Goal: Information Seeking & Learning: Learn about a topic

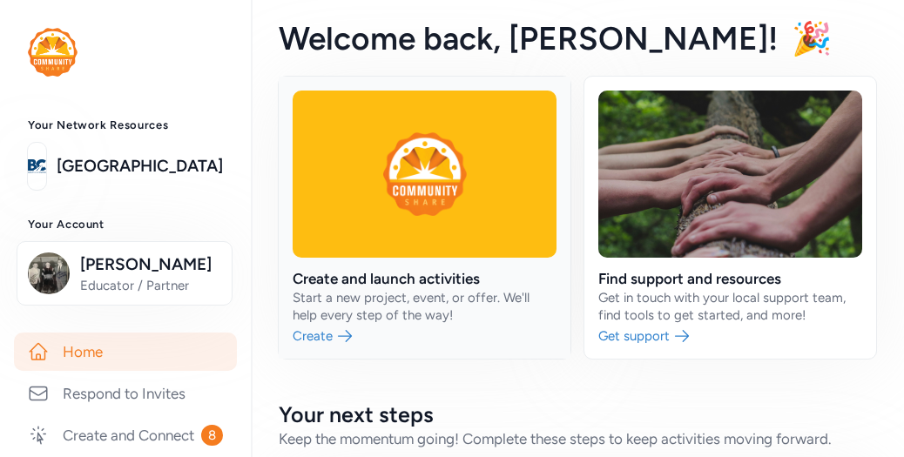
scroll to position [261, 0]
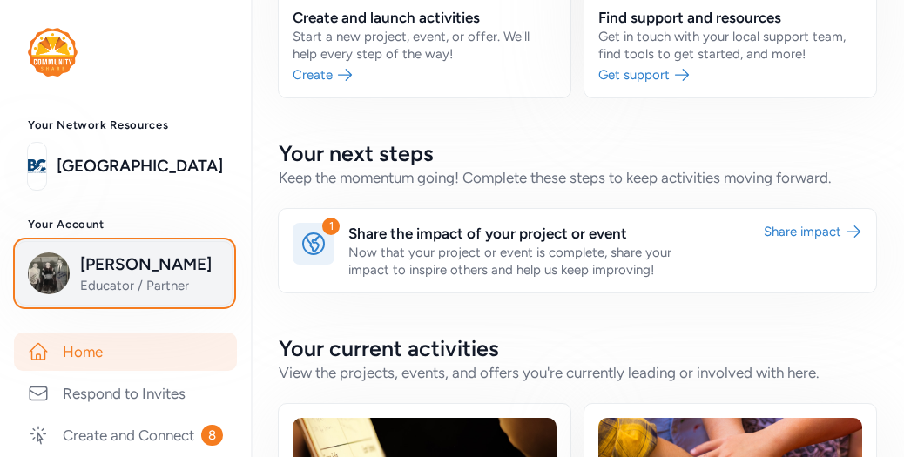
click at [131, 271] on span "Lee Barger" at bounding box center [150, 264] width 141 height 24
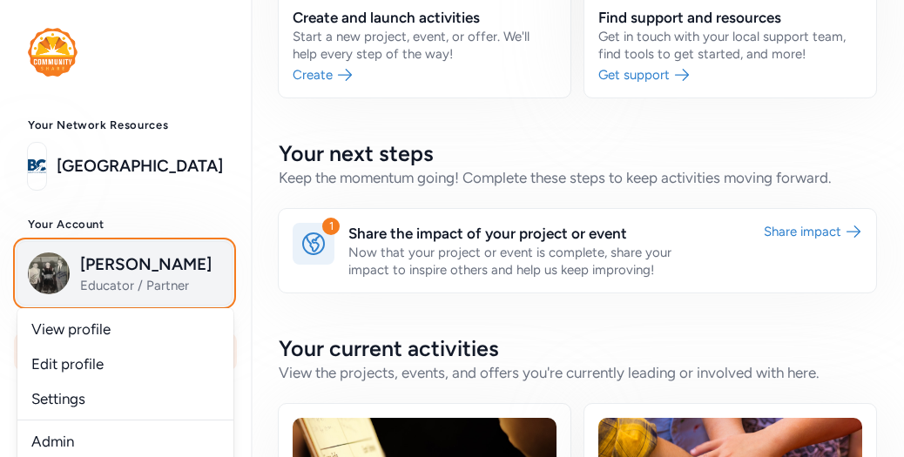
click at [120, 259] on span "Lee Barger" at bounding box center [150, 264] width 141 height 24
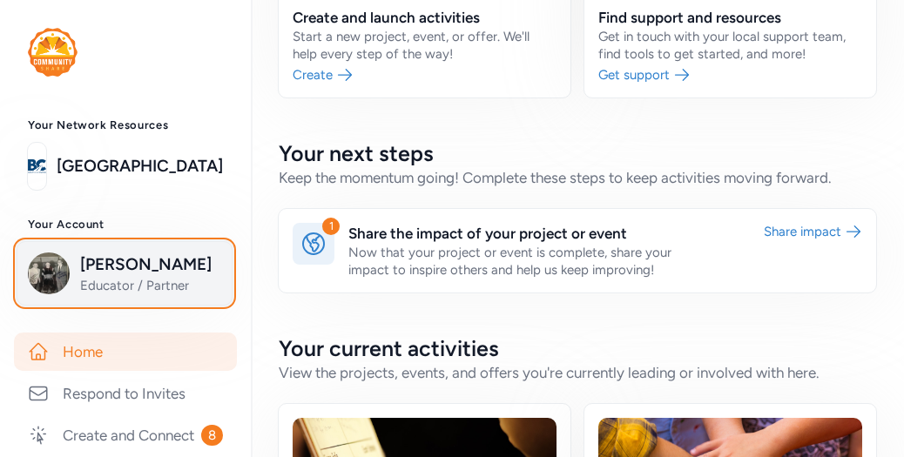
click at [111, 279] on span "Educator / Partner" at bounding box center [150, 285] width 141 height 17
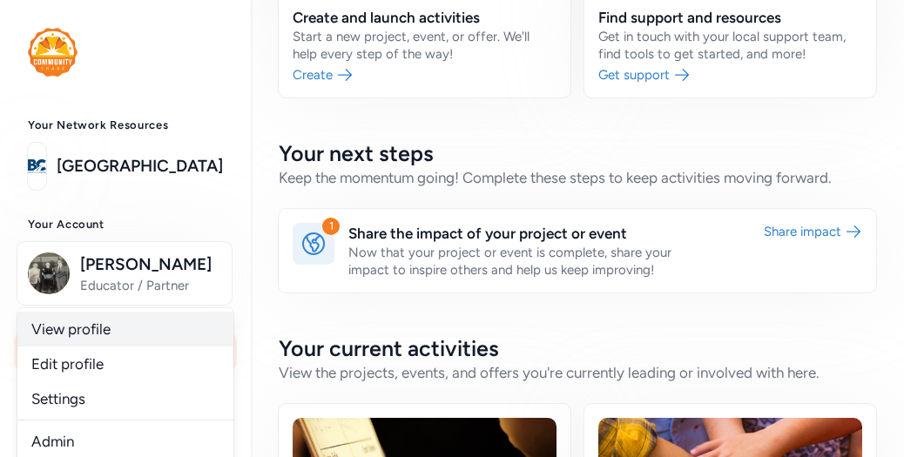
click at [82, 320] on link "View profile" at bounding box center [125, 329] width 216 height 35
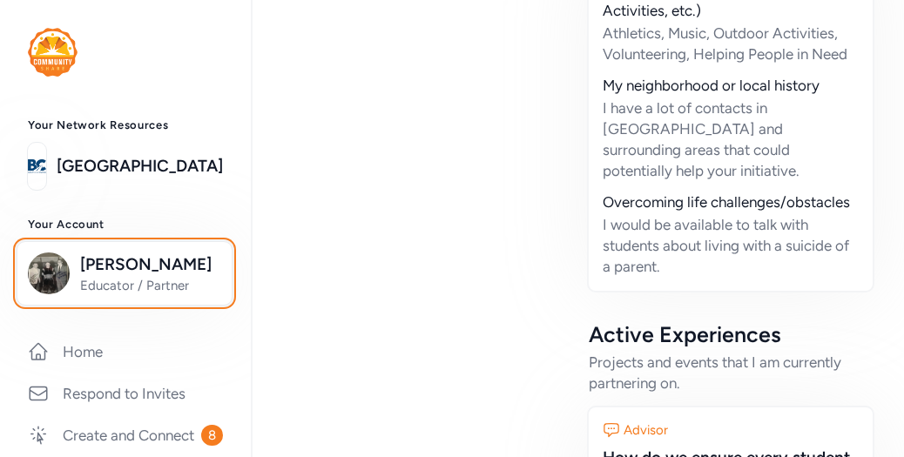
scroll to position [174, 0]
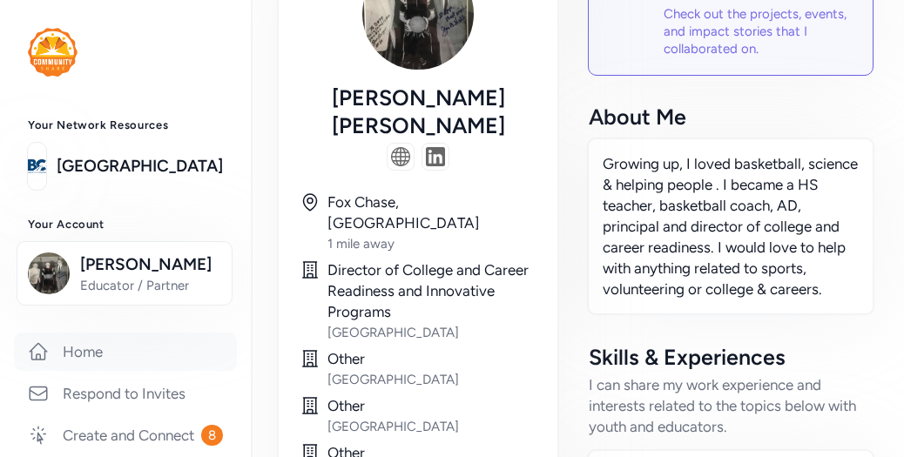
click at [77, 346] on link "Home" at bounding box center [125, 352] width 223 height 38
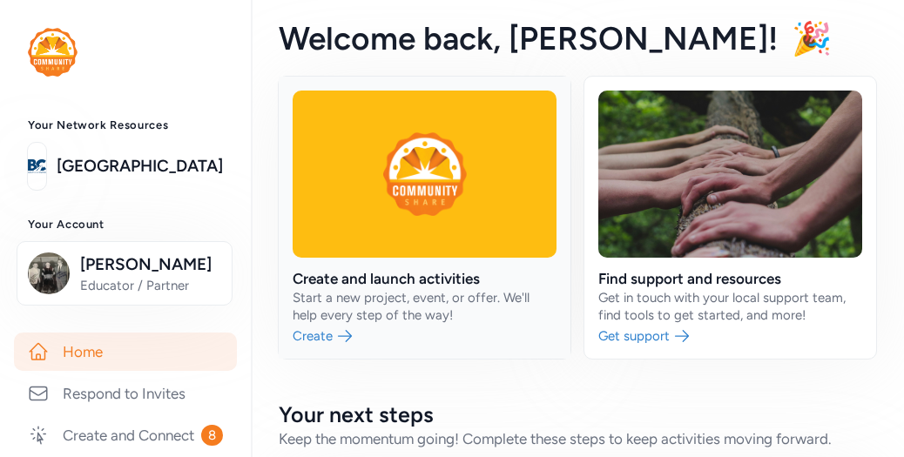
click at [387, 175] on link at bounding box center [425, 218] width 292 height 282
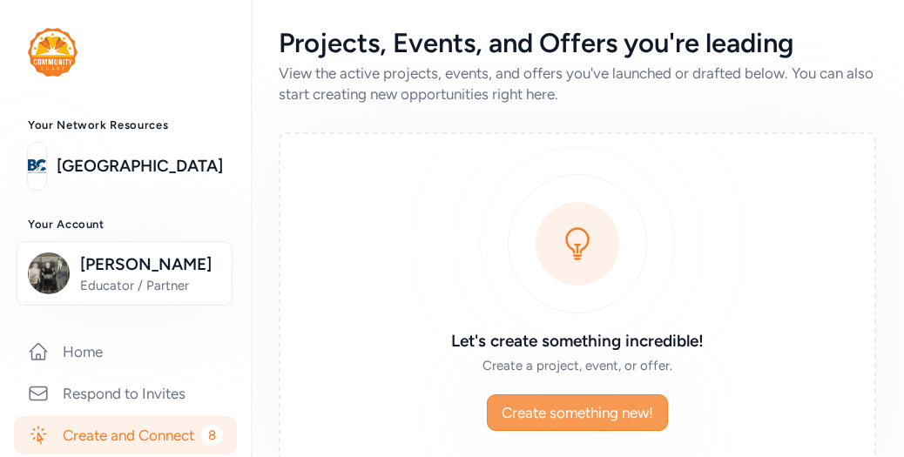
click at [553, 399] on button "Create something new!" at bounding box center [577, 412] width 181 height 37
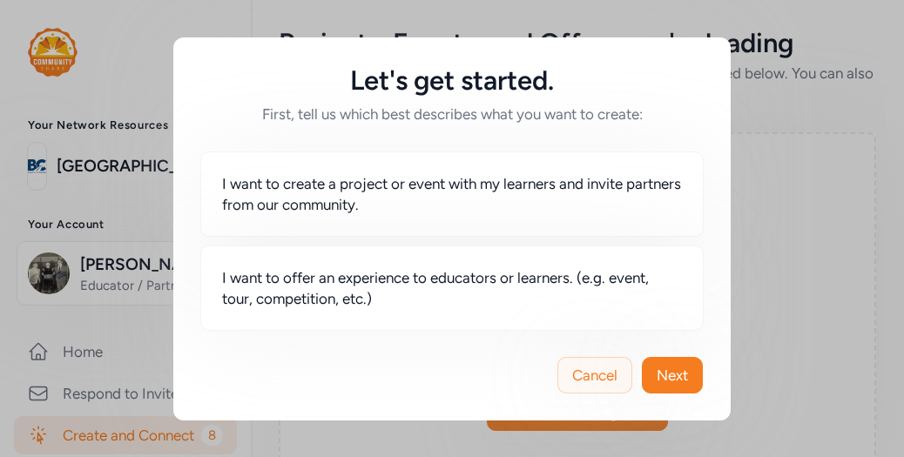
click at [594, 375] on span "Cancel" at bounding box center [594, 375] width 45 height 21
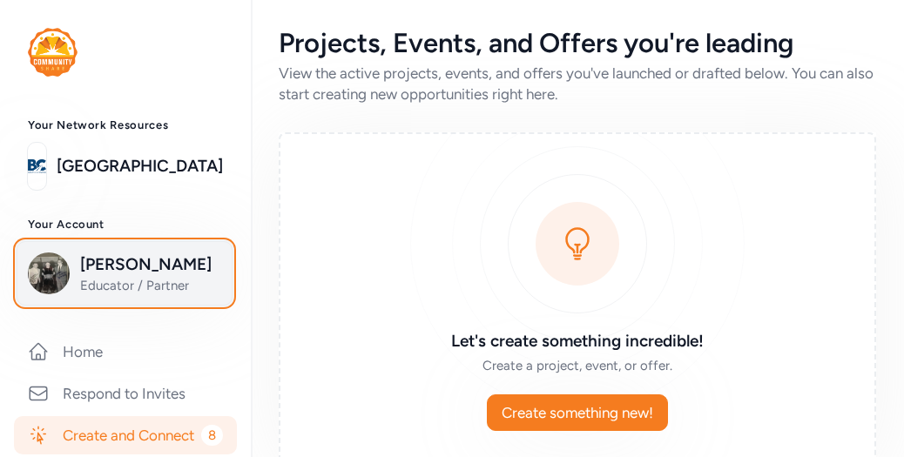
click at [89, 272] on span "[PERSON_NAME]" at bounding box center [150, 264] width 141 height 24
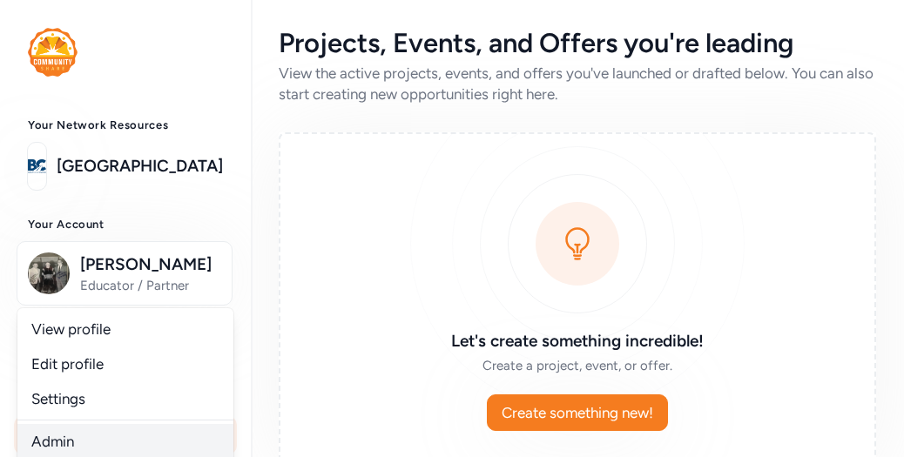
scroll to position [3, 0]
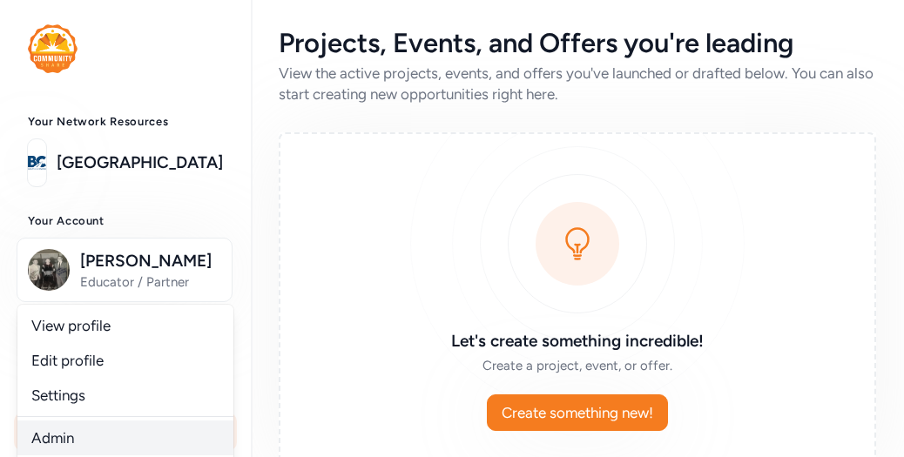
click at [68, 445] on link "Admin" at bounding box center [125, 437] width 216 height 35
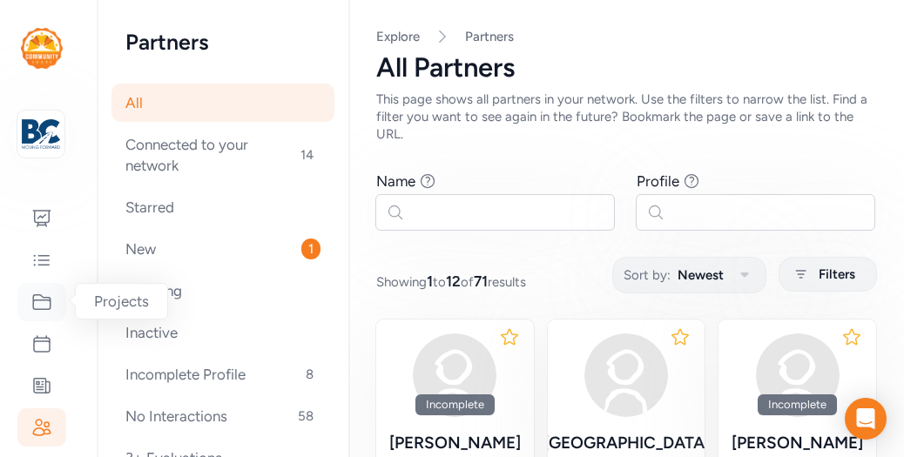
click at [41, 304] on icon at bounding box center [41, 302] width 21 height 21
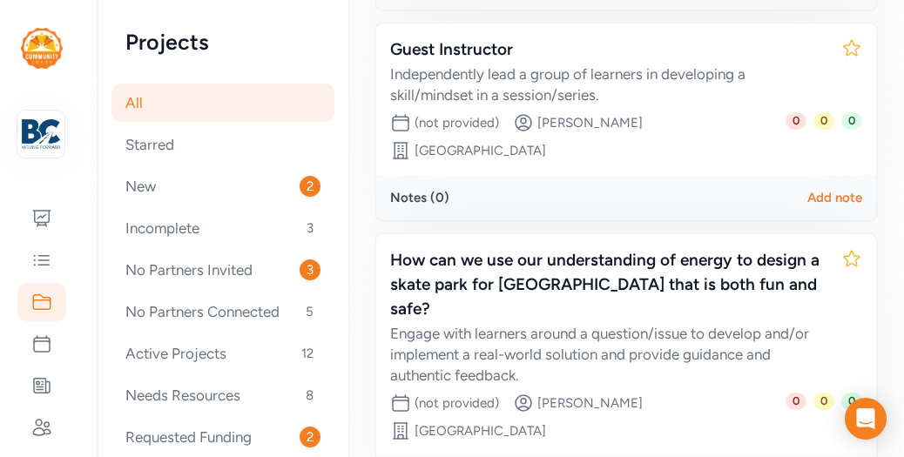
scroll to position [916, 0]
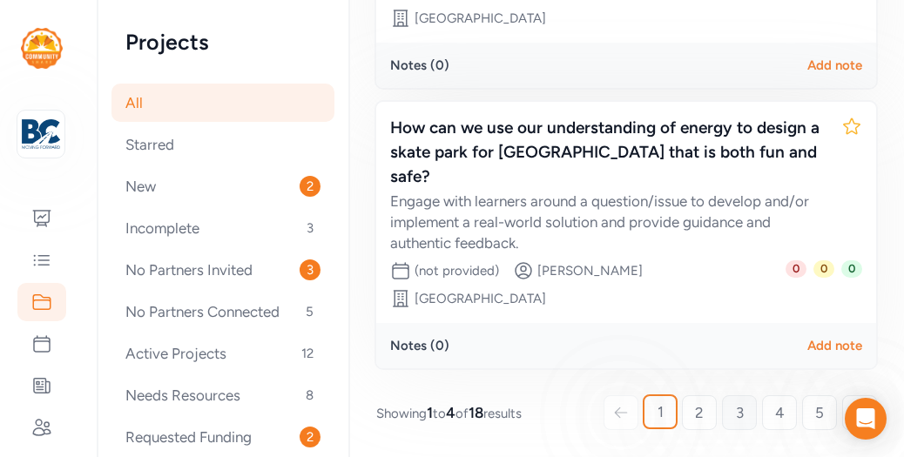
click at [731, 407] on link "3" at bounding box center [739, 412] width 35 height 35
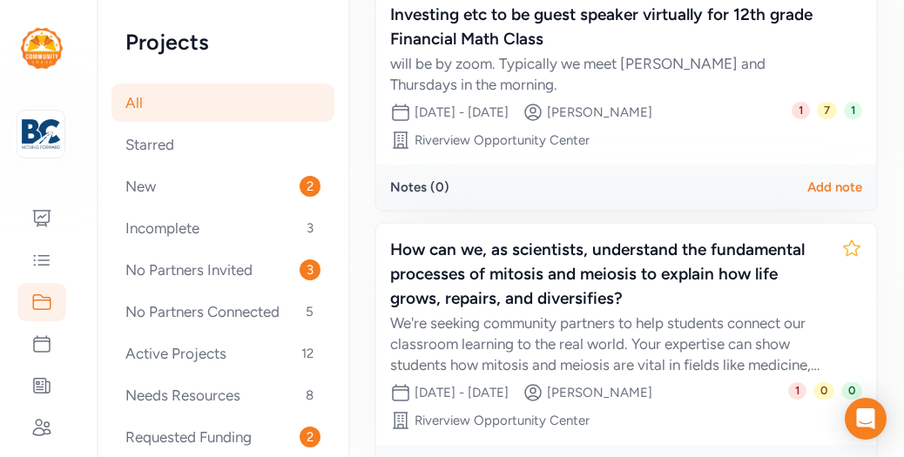
scroll to position [989, 0]
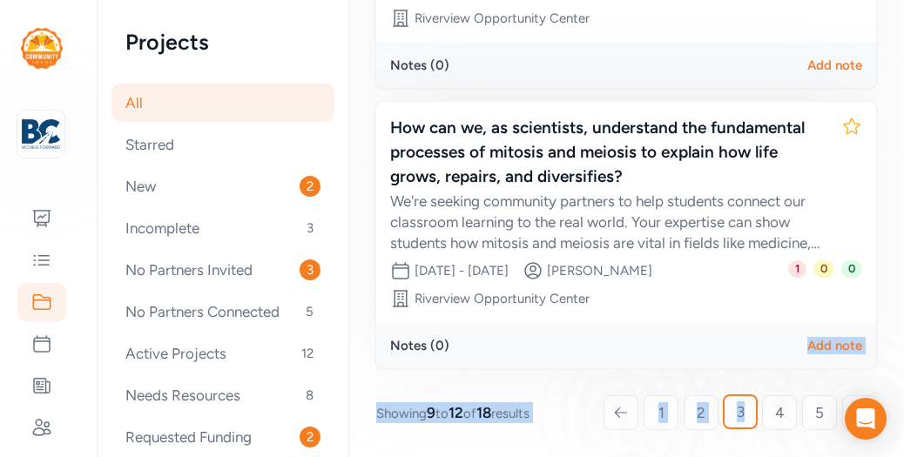
drag, startPoint x: 702, startPoint y: 350, endPoint x: 743, endPoint y: 376, distance: 49.3
click at [815, 403] on span "5" at bounding box center [819, 412] width 9 height 21
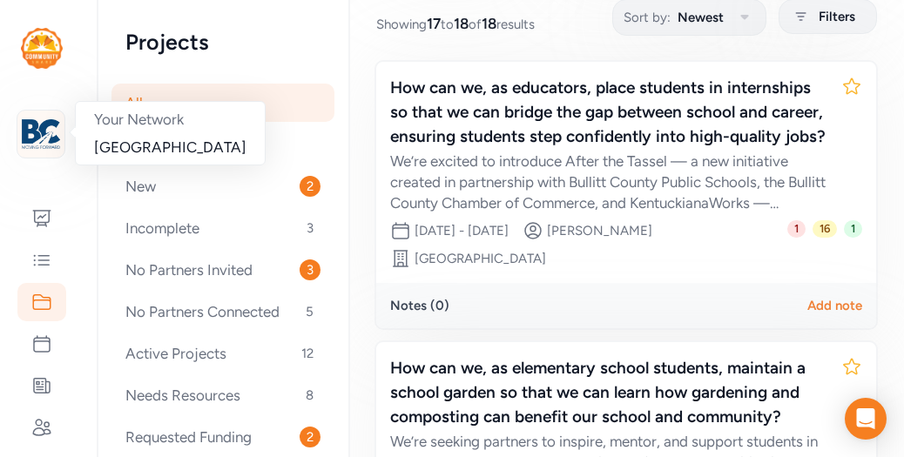
click at [43, 138] on img at bounding box center [41, 134] width 38 height 38
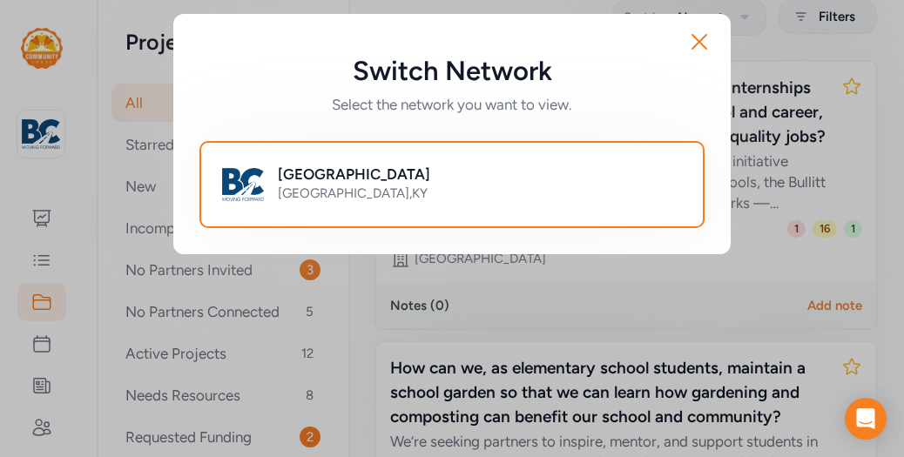
click at [46, 134] on div "Switch Network Select the network you want to view. Close [GEOGRAPHIC_DATA] [GE…" at bounding box center [452, 134] width 904 height 268
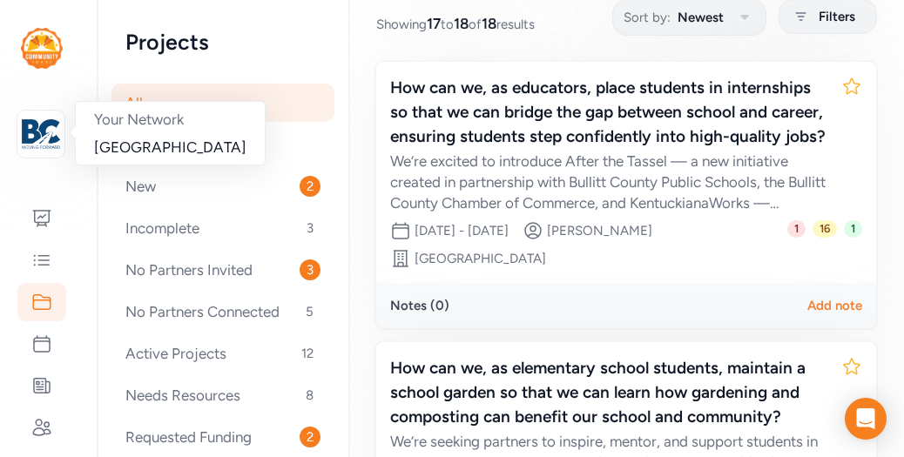
click at [46, 134] on img at bounding box center [41, 134] width 38 height 38
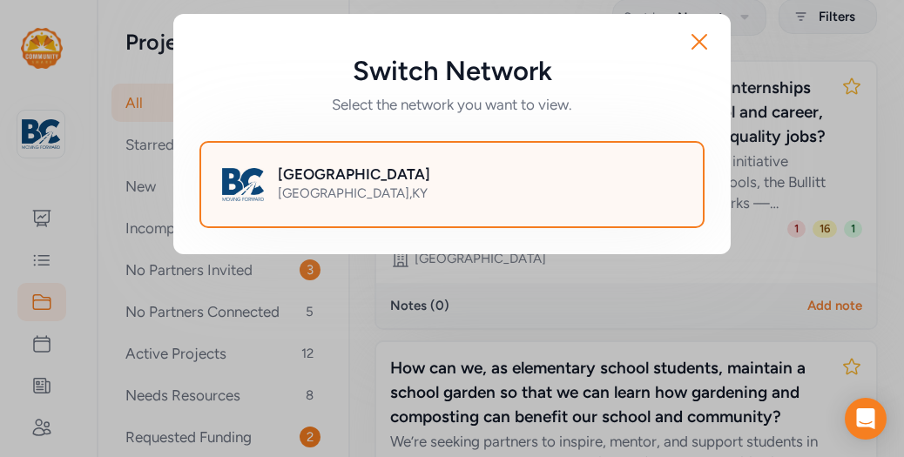
click at [259, 178] on img at bounding box center [243, 185] width 42 height 42
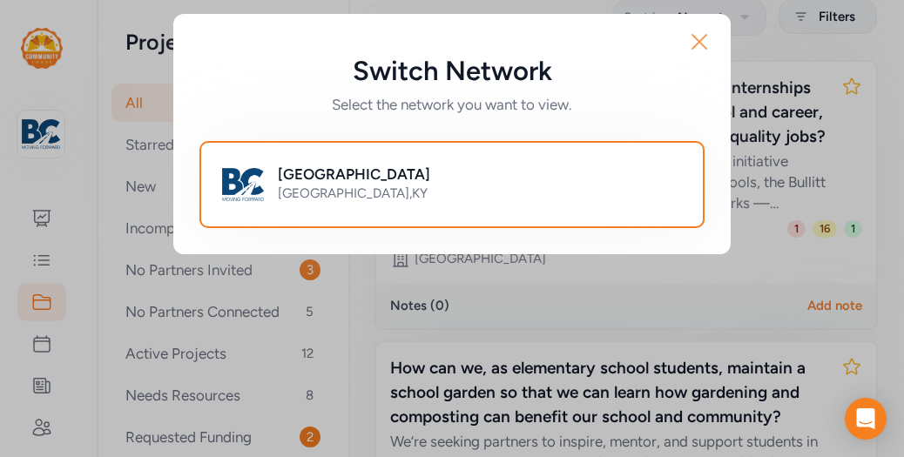
drag, startPoint x: 38, startPoint y: 1, endPoint x: 708, endPoint y: 41, distance: 670.6
click at [708, 41] on icon "button" at bounding box center [699, 42] width 28 height 28
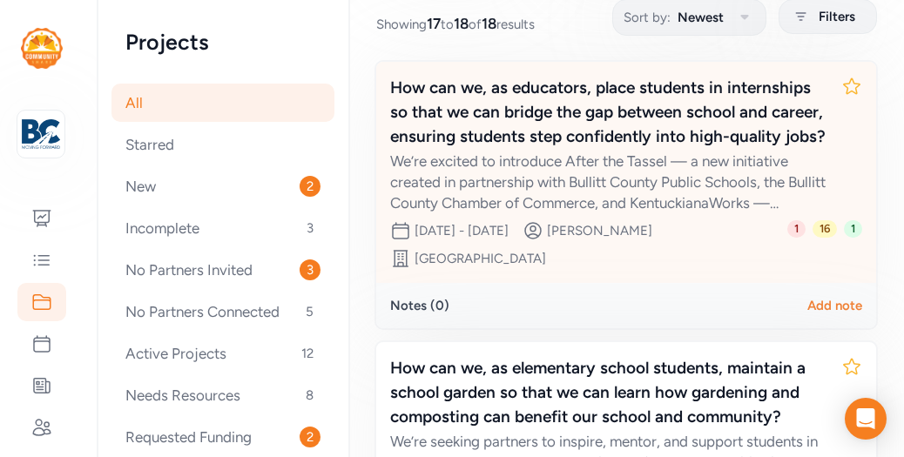
scroll to position [618, 0]
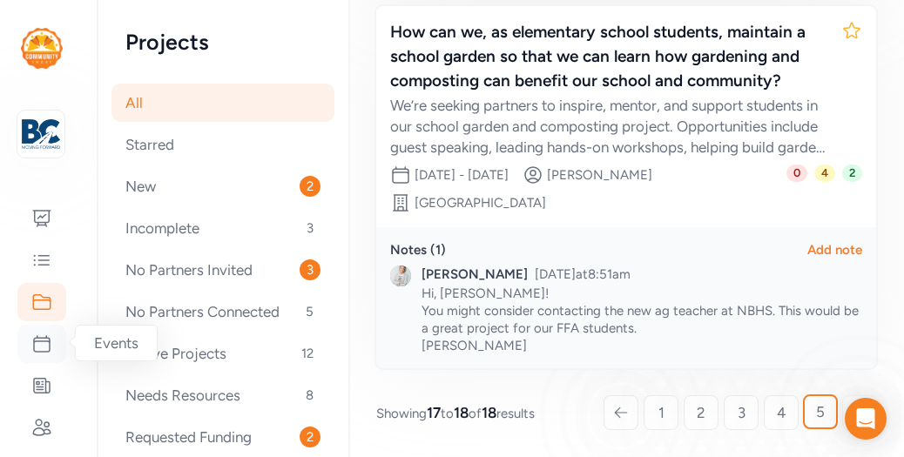
click at [43, 342] on icon at bounding box center [41, 343] width 21 height 21
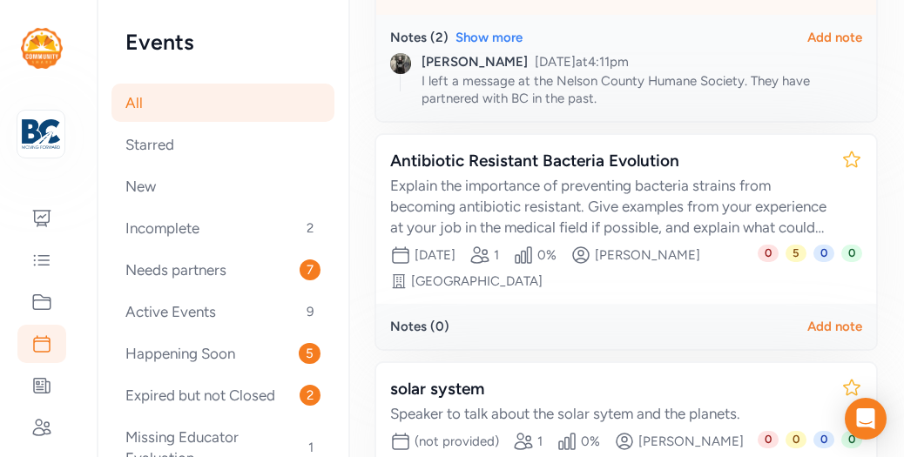
scroll to position [871, 0]
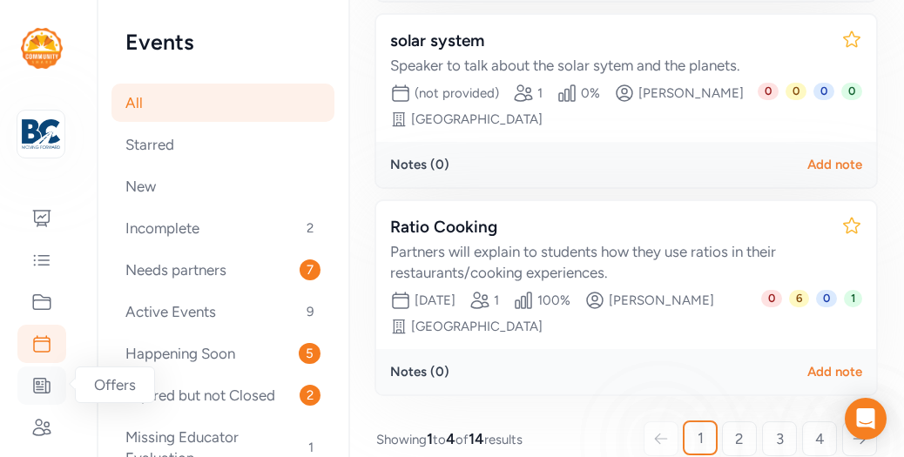
click at [44, 381] on icon at bounding box center [41, 385] width 21 height 21
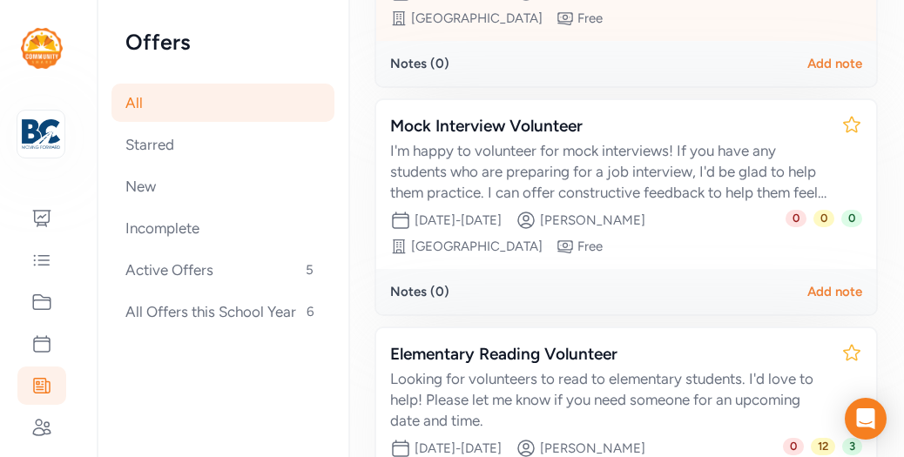
scroll to position [871, 0]
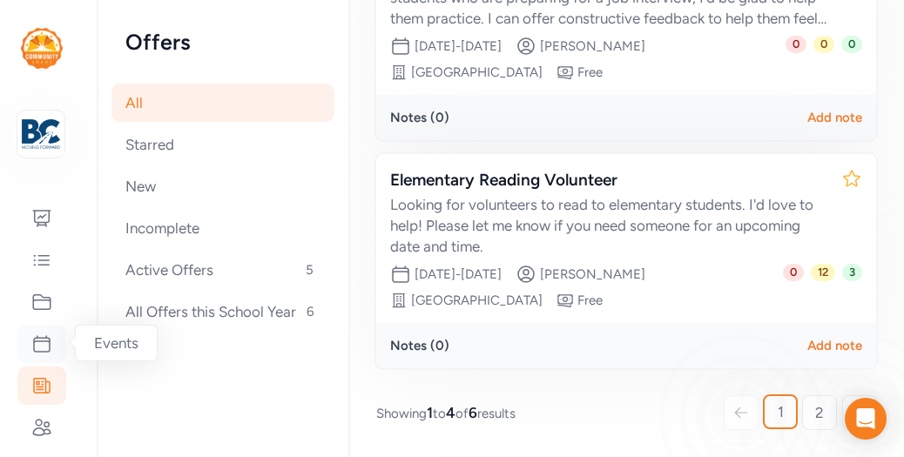
click at [41, 346] on icon at bounding box center [41, 343] width 21 height 21
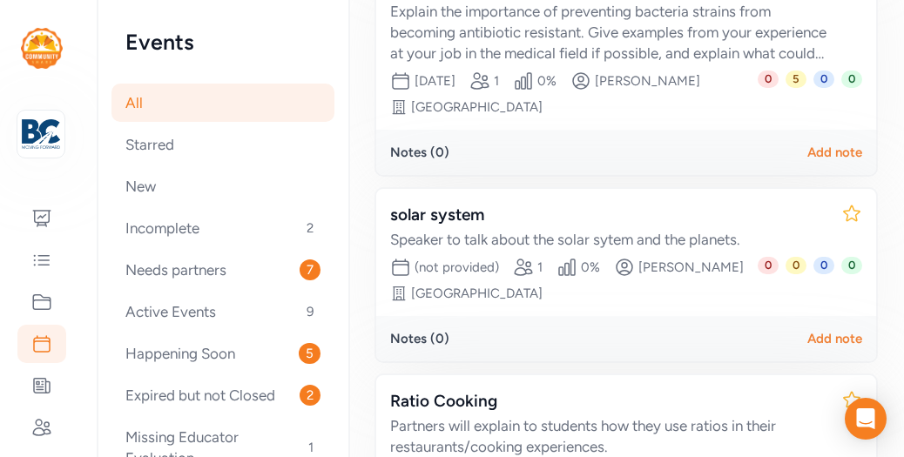
scroll to position [897, 0]
